Goal: Find specific page/section: Find specific page/section

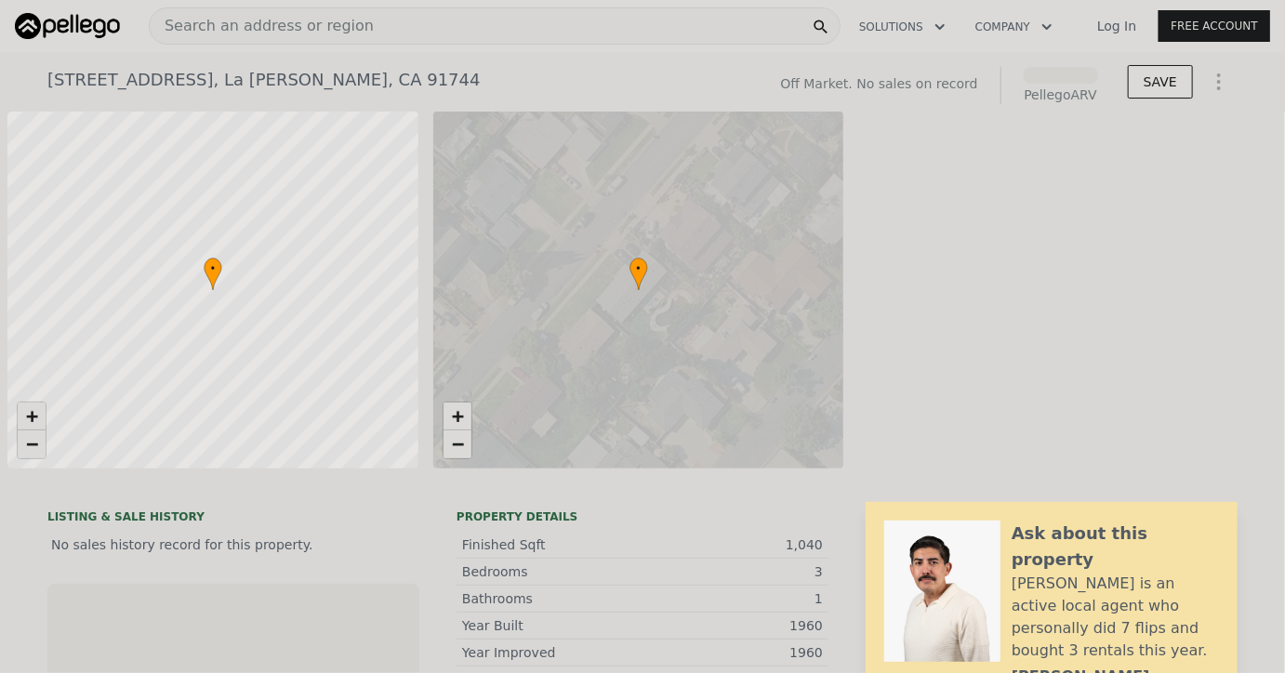
scroll to position [0, 7]
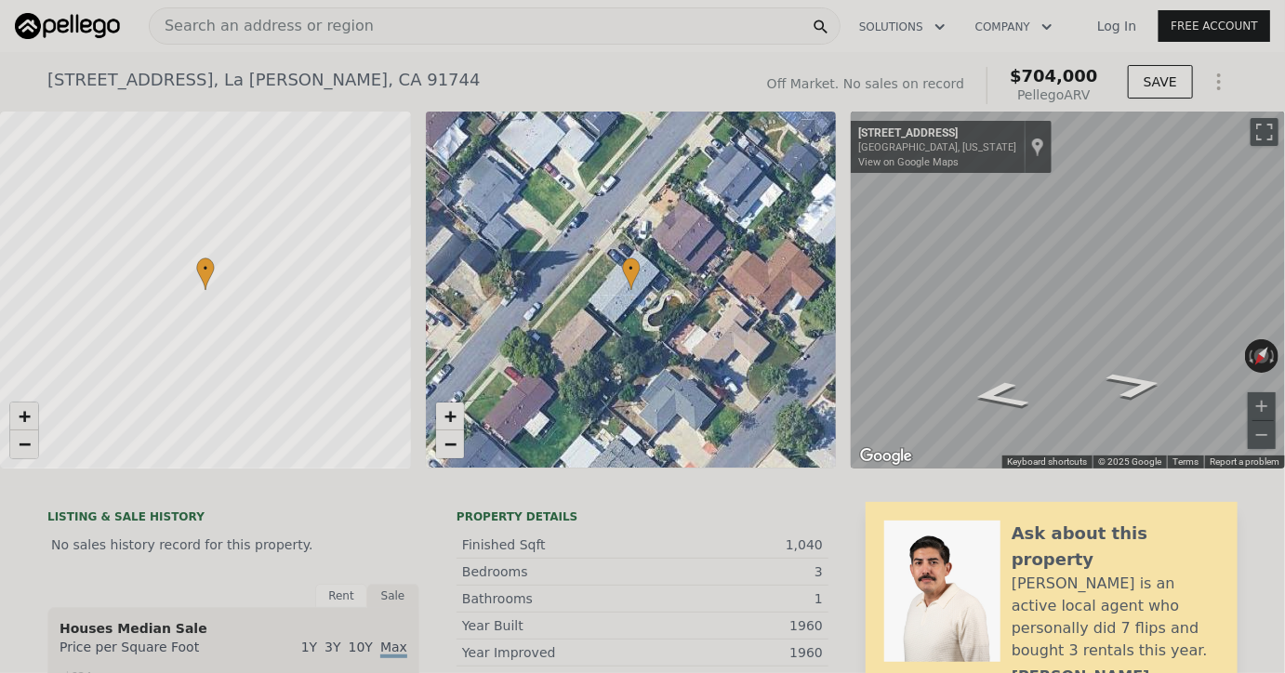
click at [241, 23] on span "Search an address or region" at bounding box center [262, 26] width 224 height 22
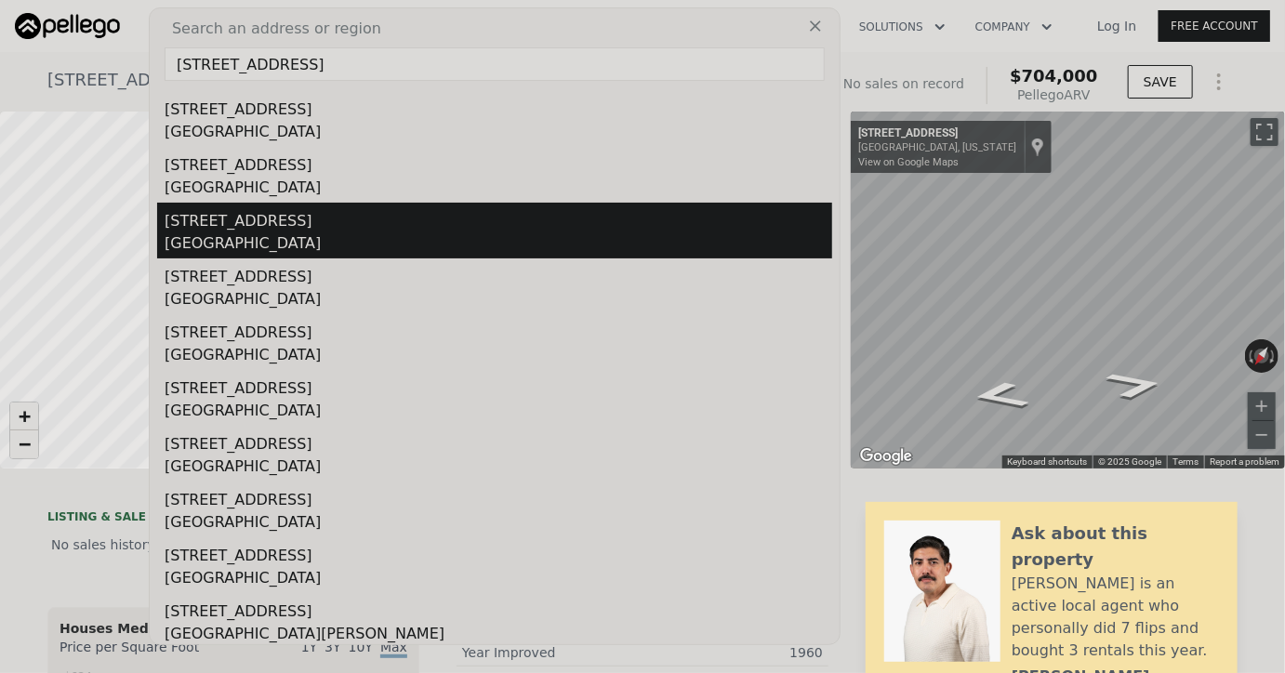
scroll to position [54, 0]
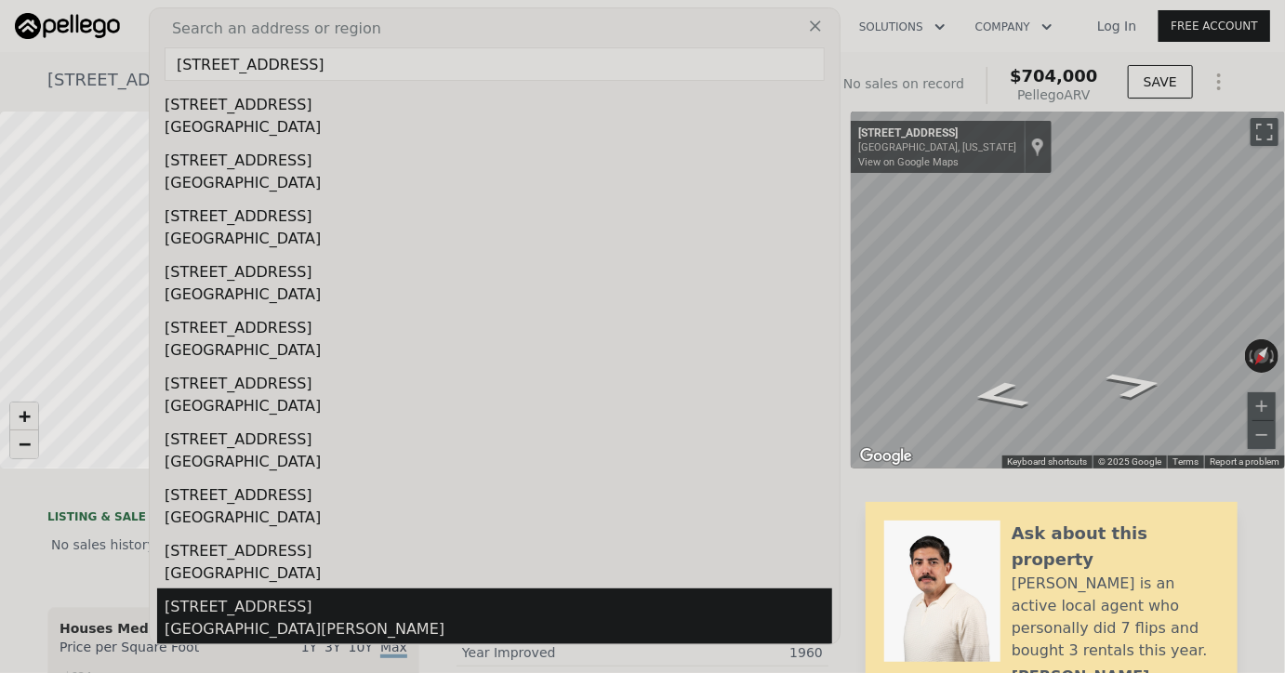
type input "[STREET_ADDRESS]"
click at [253, 606] on div "[STREET_ADDRESS]" at bounding box center [499, 604] width 668 height 30
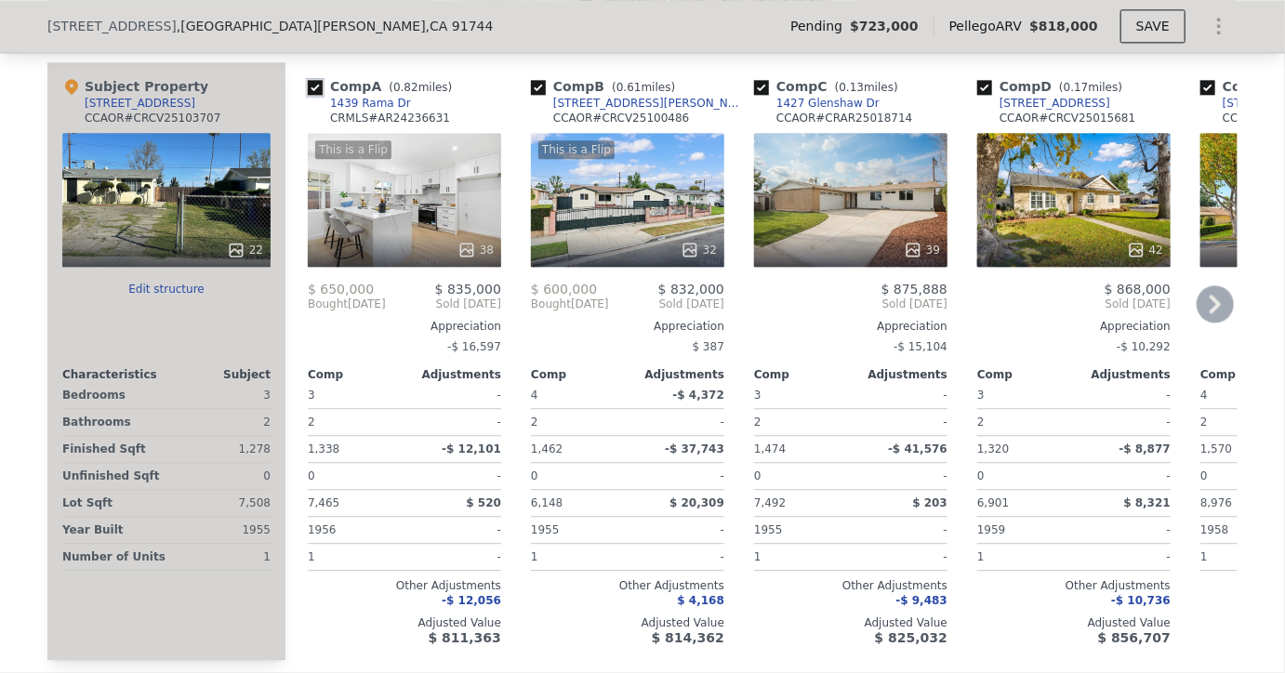
click at [318, 80] on input "checkbox" at bounding box center [315, 87] width 15 height 15
checkbox input "false"
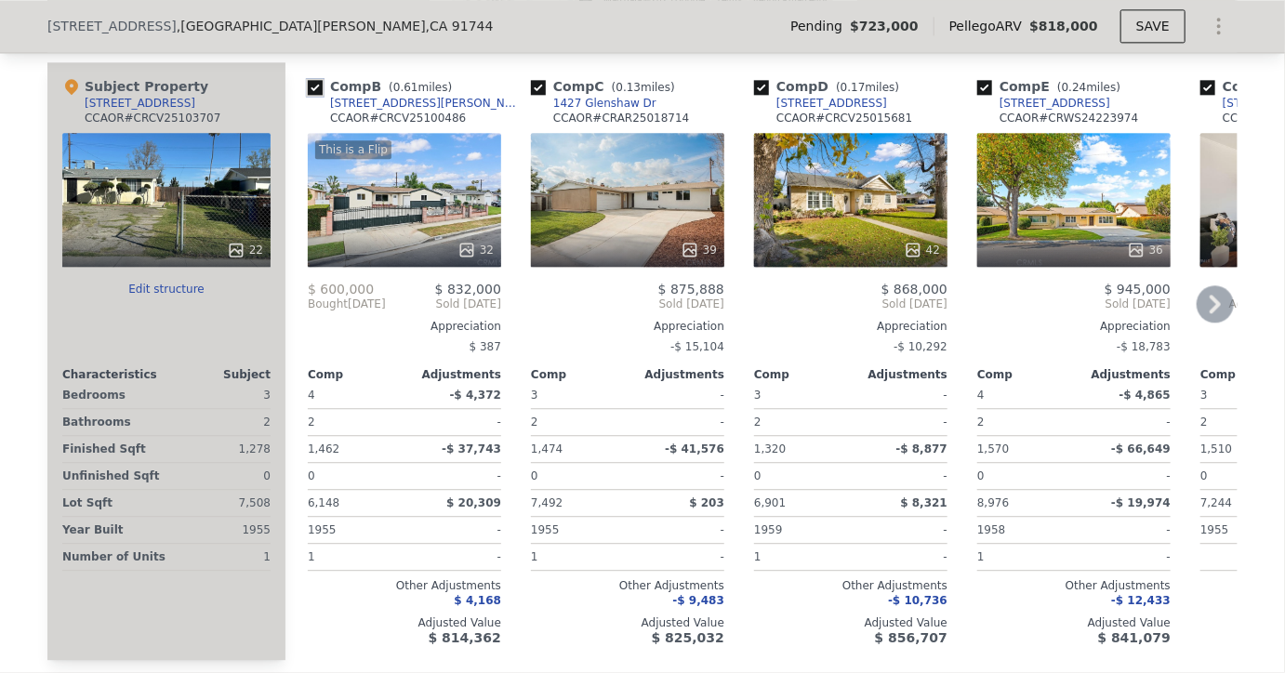
click at [320, 86] on input "checkbox" at bounding box center [315, 87] width 15 height 15
checkbox input "false"
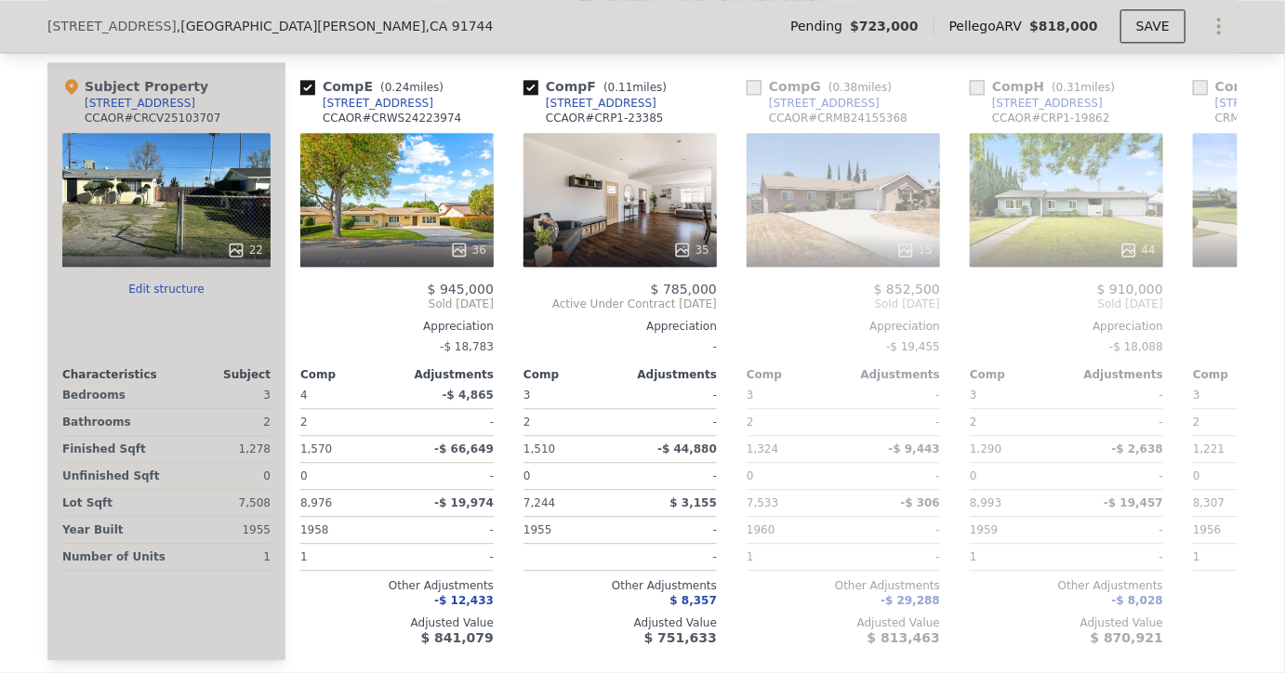
scroll to position [0, 480]
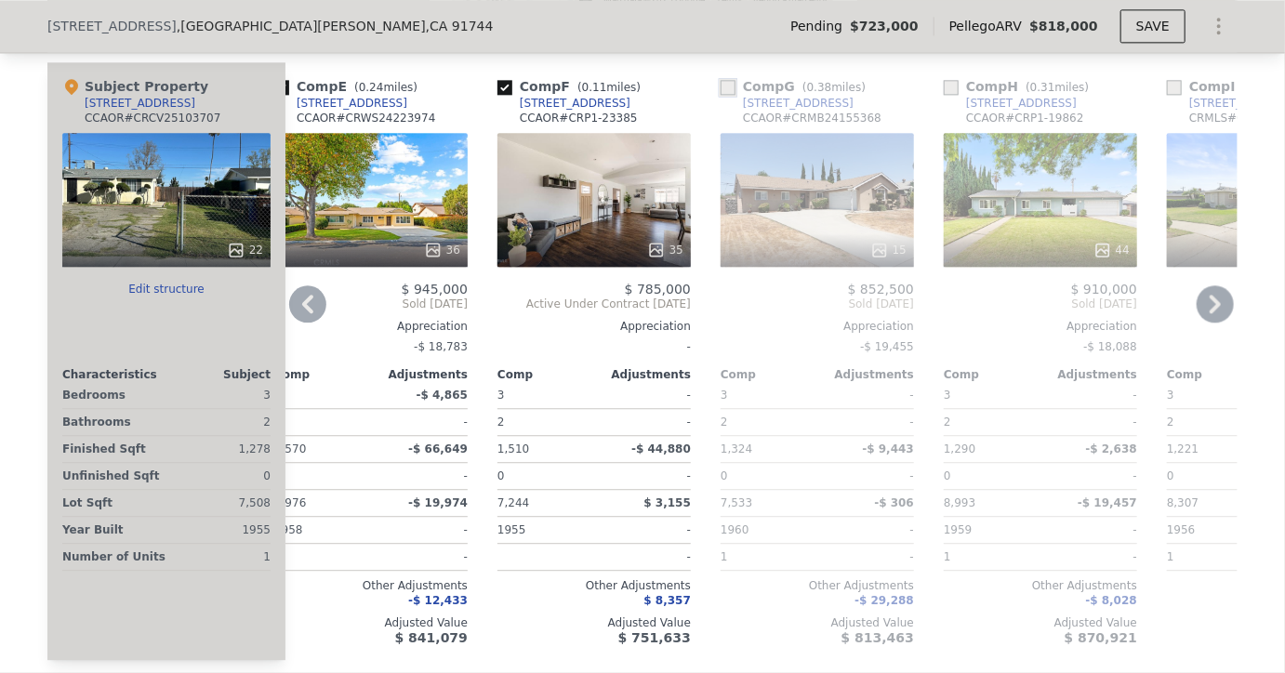
click at [726, 82] on input "checkbox" at bounding box center [728, 87] width 15 height 15
checkbox input "true"
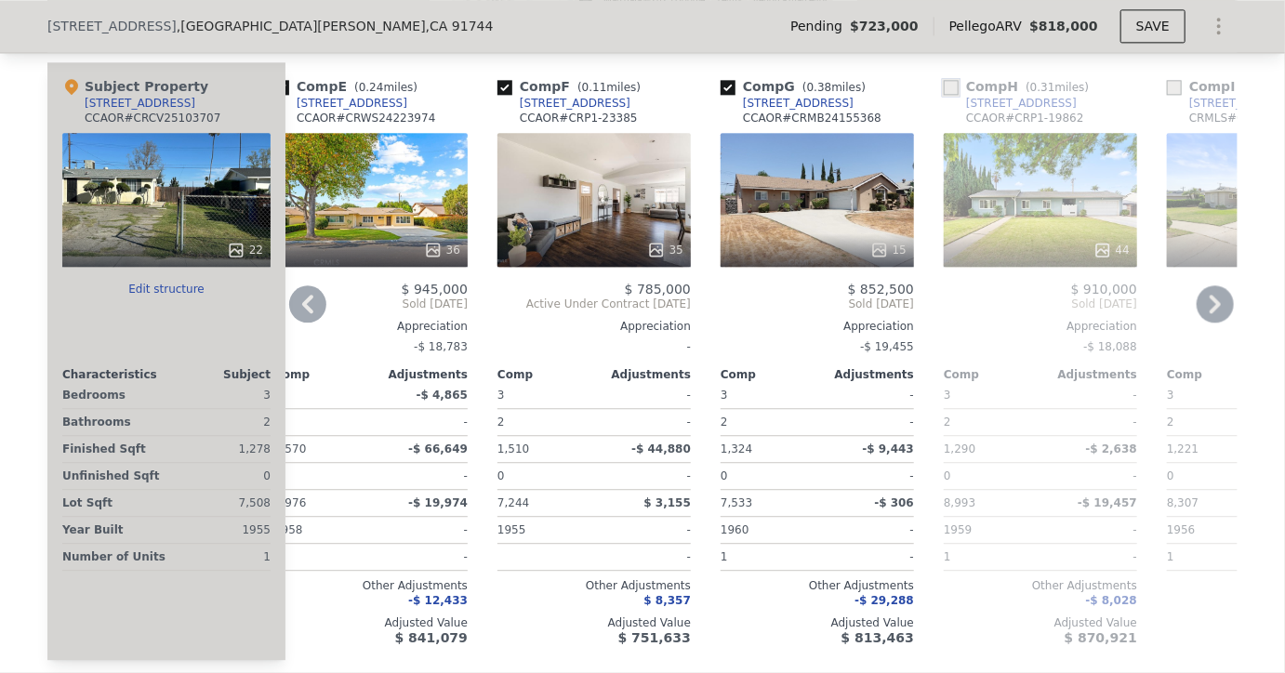
click at [951, 85] on input "checkbox" at bounding box center [951, 87] width 15 height 15
checkbox input "true"
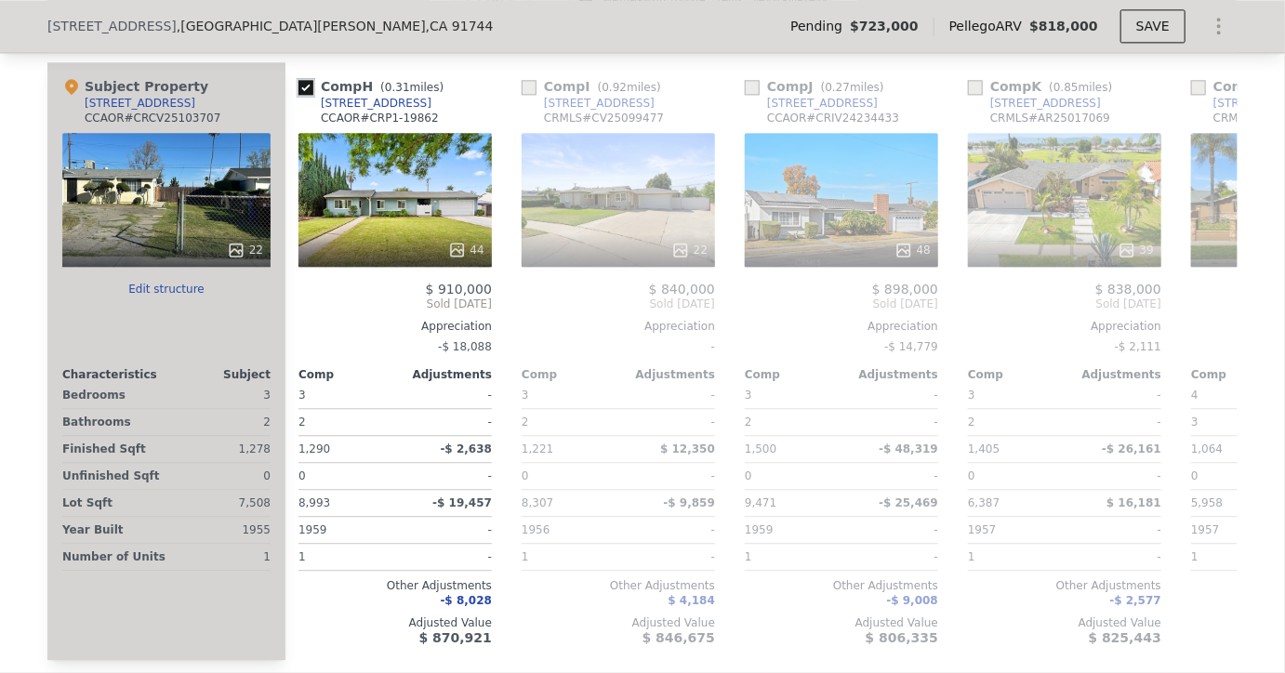
scroll to position [0, 1365]
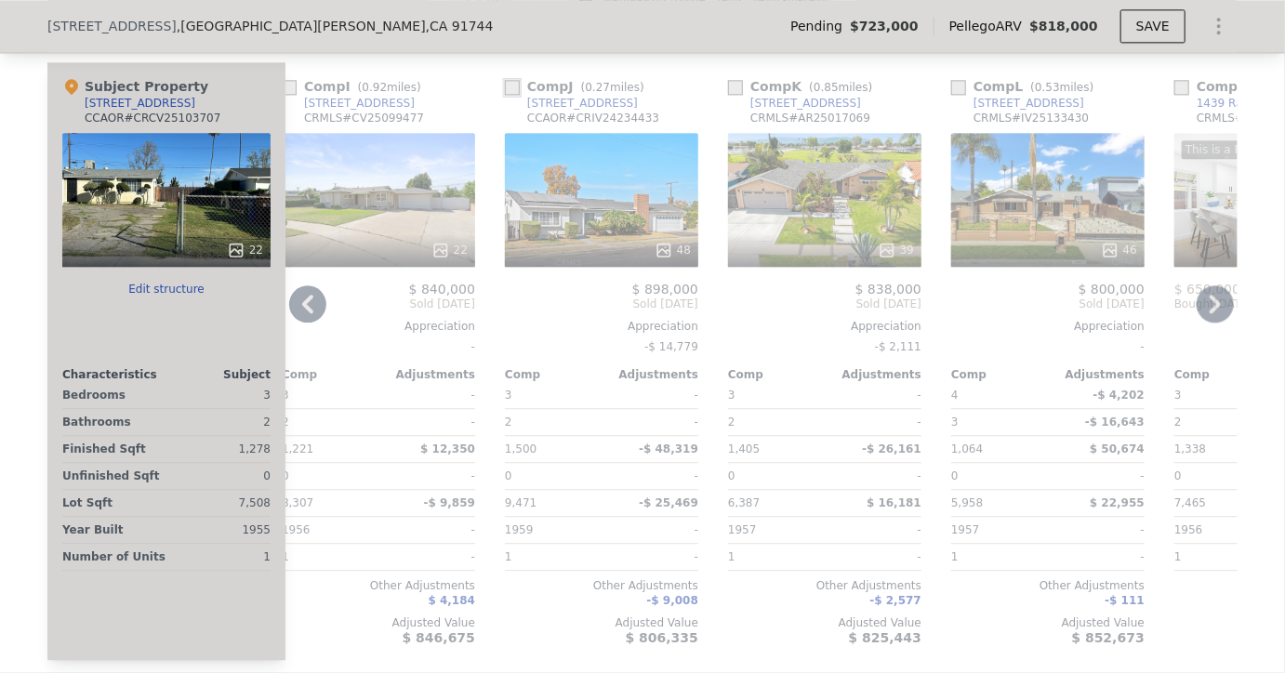
click at [515, 80] on input "checkbox" at bounding box center [512, 87] width 15 height 15
checkbox input "true"
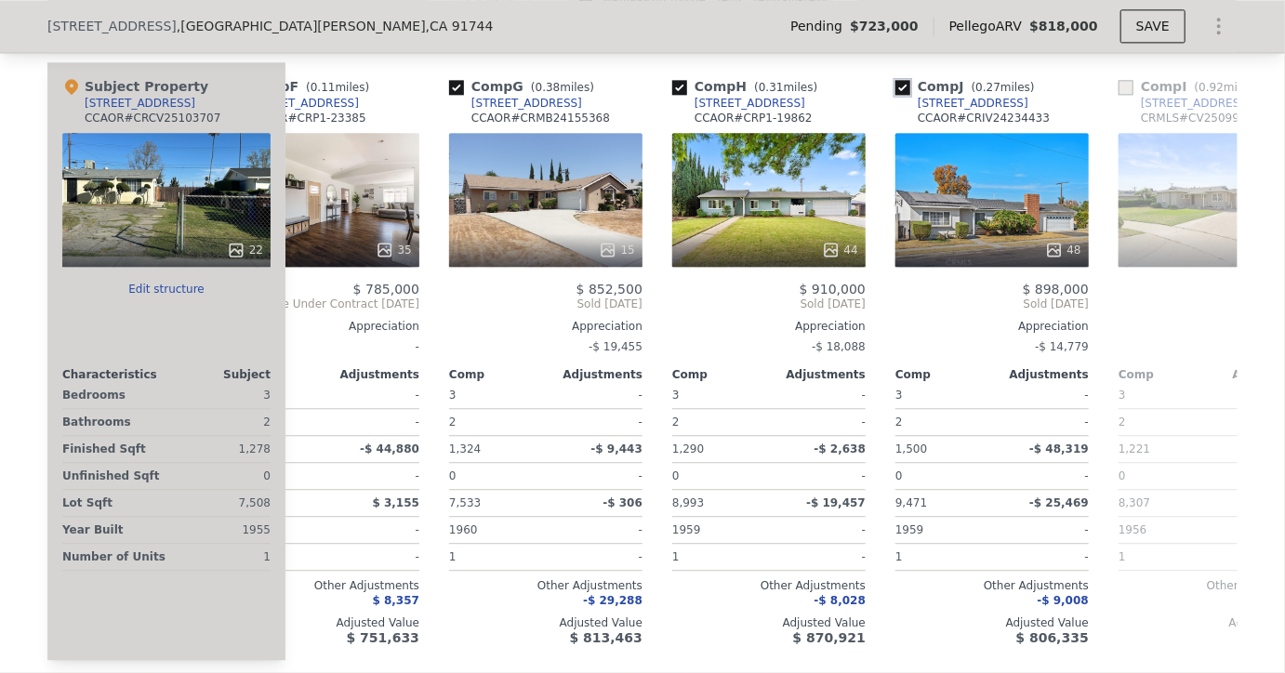
scroll to position [0, 815]
